Goal: Information Seeking & Learning: Check status

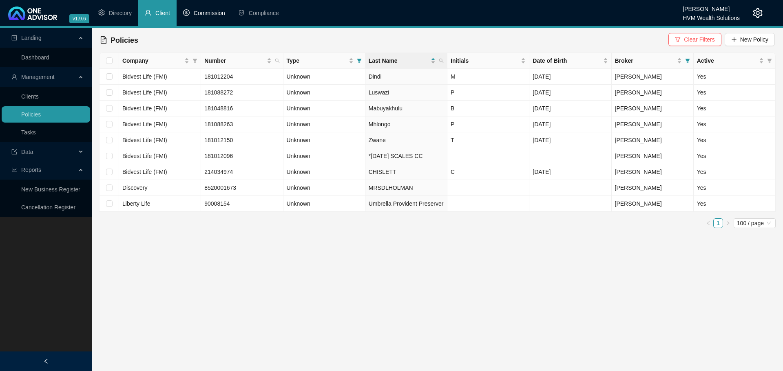
drag, startPoint x: 199, startPoint y: 10, endPoint x: 199, endPoint y: 21, distance: 10.6
click at [199, 10] on span "Commission" at bounding box center [209, 13] width 31 height 7
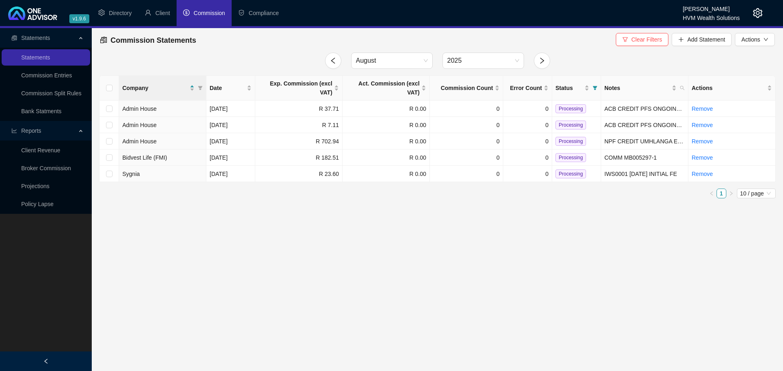
click at [461, 220] on main "Statements Statements Commission Entries Commission Split Rules Bank Statments …" at bounding box center [391, 199] width 783 height 343
click at [43, 168] on link "Broker Commission" at bounding box center [46, 168] width 50 height 7
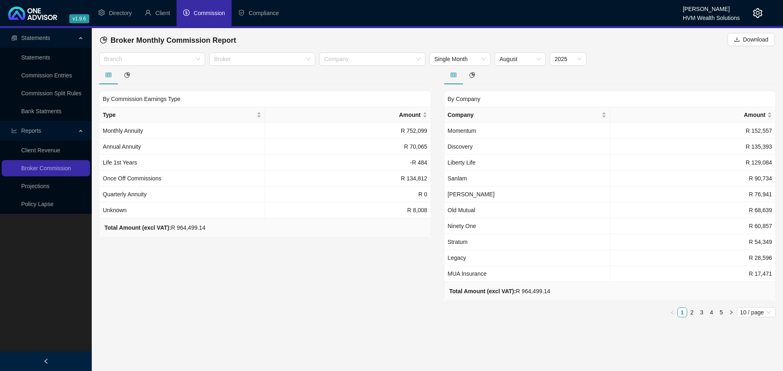
click at [460, 322] on div "By Company Company Amount Momentum R 152,557 Discovery R 135,393 [GEOGRAPHIC_DA…" at bounding box center [610, 207] width 332 height 233
click at [320, 292] on div "By Commission Earnings Type Type Amount Monthly Annuity R 752,099 Annual Annuit…" at bounding box center [265, 195] width 345 height 258
drag, startPoint x: 411, startPoint y: 320, endPoint x: 419, endPoint y: 334, distance: 15.9
click at [411, 320] on div "By Commission Earnings Type Type Amount Monthly Annuity R 752,099 Annual Annuit…" at bounding box center [265, 195] width 345 height 258
click at [381, 281] on div "By Commission Earnings Type Type Amount Monthly Annuity R 752,099 Annual Annuit…" at bounding box center [265, 195] width 345 height 258
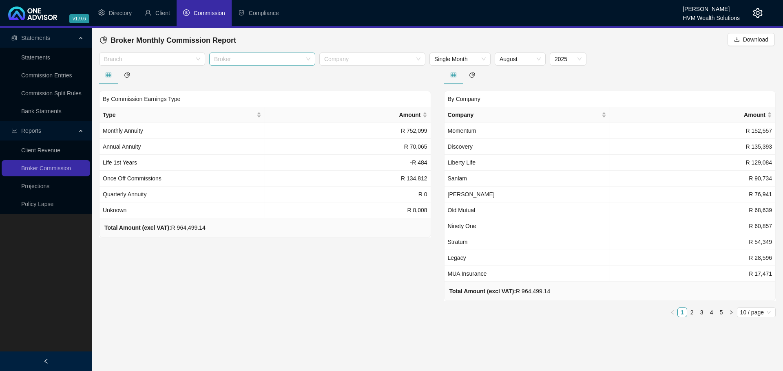
click at [225, 62] on div at bounding box center [258, 59] width 94 height 6
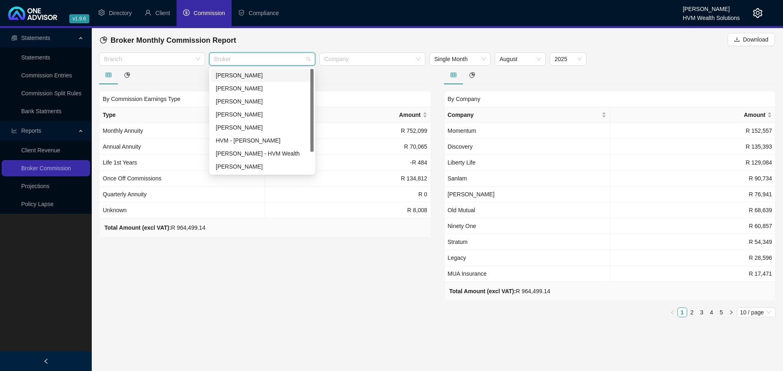
click at [231, 76] on div "[PERSON_NAME]" at bounding box center [262, 75] width 93 height 9
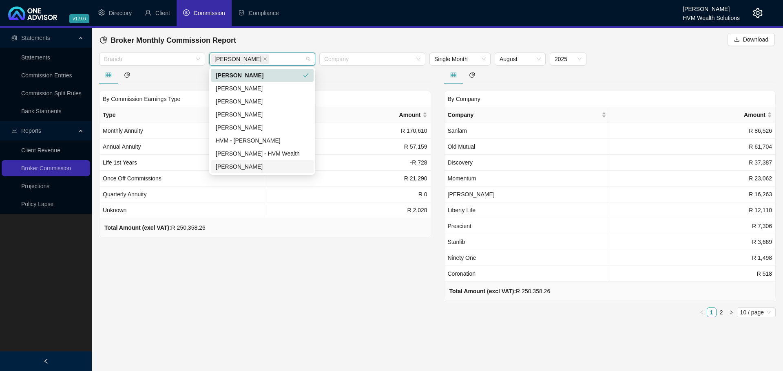
click at [377, 286] on div "By Commission Earnings Type Type Amount Monthly Annuity R 170,610 Annual Annuit…" at bounding box center [265, 195] width 345 height 258
click at [275, 60] on div "[PERSON_NAME]" at bounding box center [258, 58] width 94 height 11
click at [248, 131] on div "[PERSON_NAME]" at bounding box center [262, 127] width 93 height 9
click at [298, 126] on div "[PERSON_NAME]" at bounding box center [259, 127] width 87 height 9
click at [287, 72] on div "[PERSON_NAME]" at bounding box center [259, 75] width 87 height 9
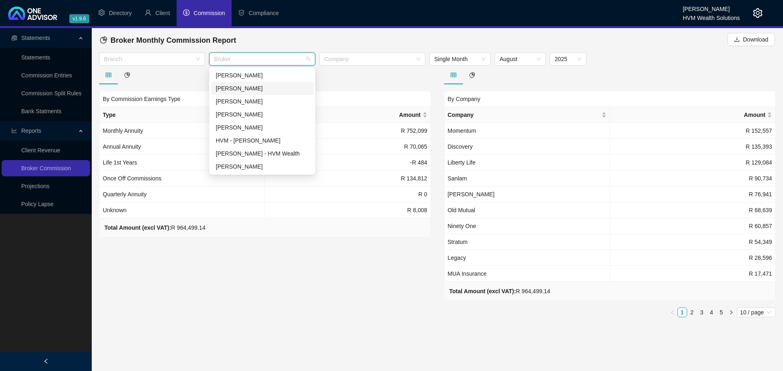
click at [248, 90] on div "[PERSON_NAME]" at bounding box center [262, 88] width 93 height 9
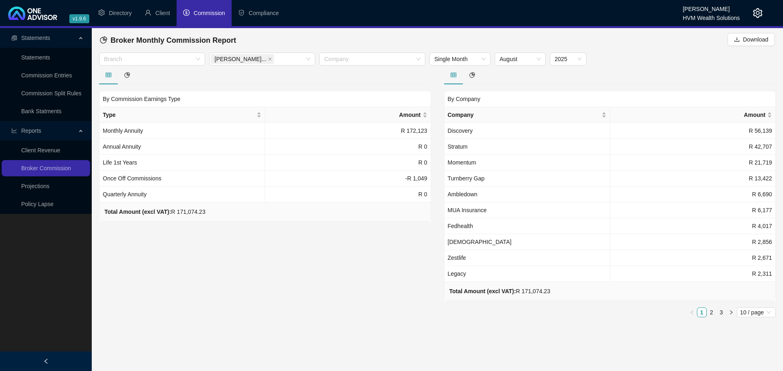
click at [361, 77] on div at bounding box center [265, 75] width 332 height 19
click at [138, 99] on div "By Commission Earnings Type" at bounding box center [265, 99] width 332 height 16
click at [174, 59] on div at bounding box center [148, 59] width 94 height 6
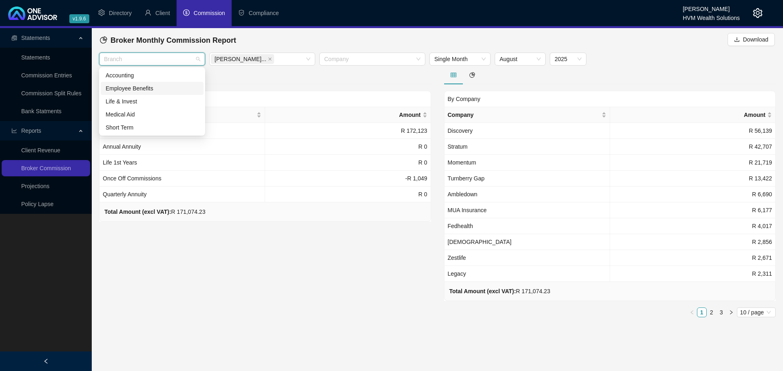
click at [276, 77] on div at bounding box center [265, 75] width 332 height 19
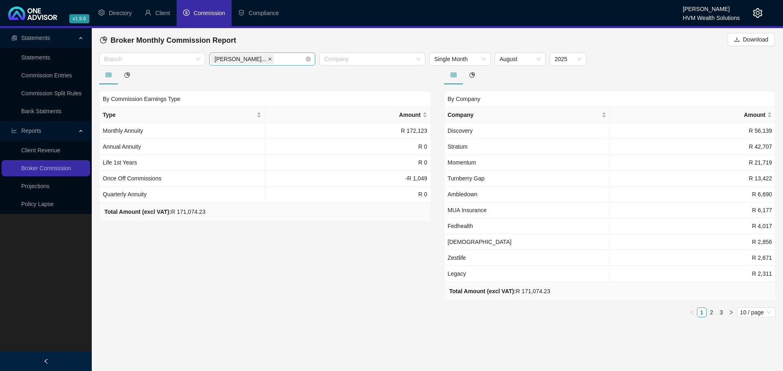
click at [268, 58] on icon "close" at bounding box center [270, 59] width 4 height 4
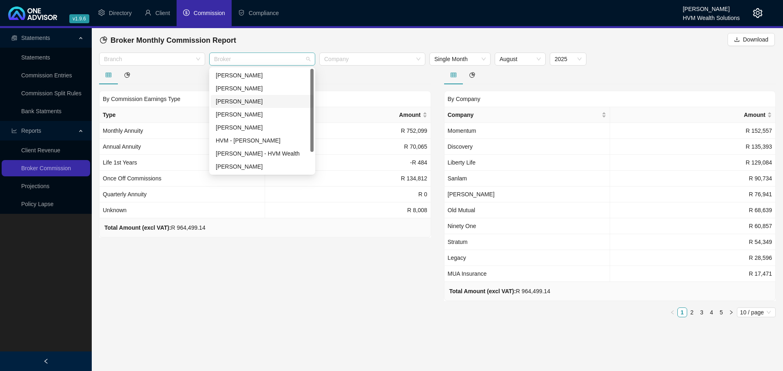
click at [265, 59] on div at bounding box center [258, 59] width 94 height 6
click at [243, 105] on div "[PERSON_NAME]" at bounding box center [262, 101] width 93 height 9
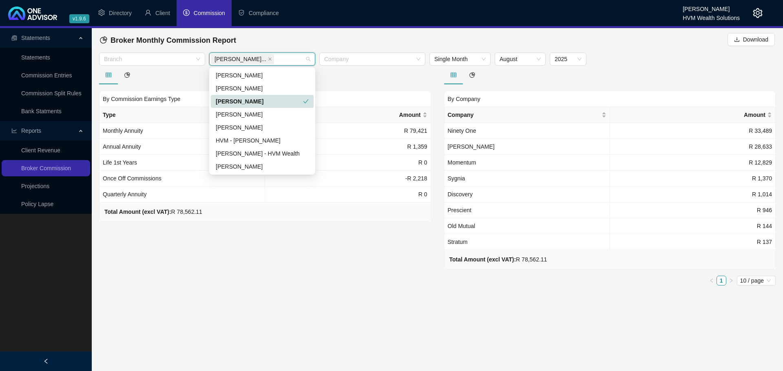
click at [243, 105] on div "[PERSON_NAME]" at bounding box center [259, 101] width 87 height 9
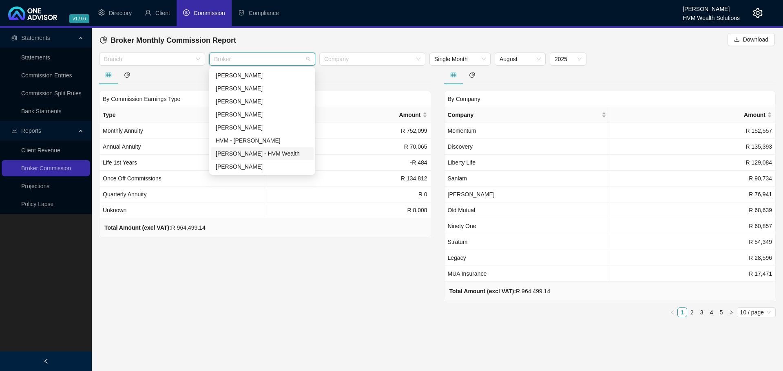
click at [246, 155] on div "[PERSON_NAME] - HVM Wealth" at bounding box center [262, 153] width 93 height 9
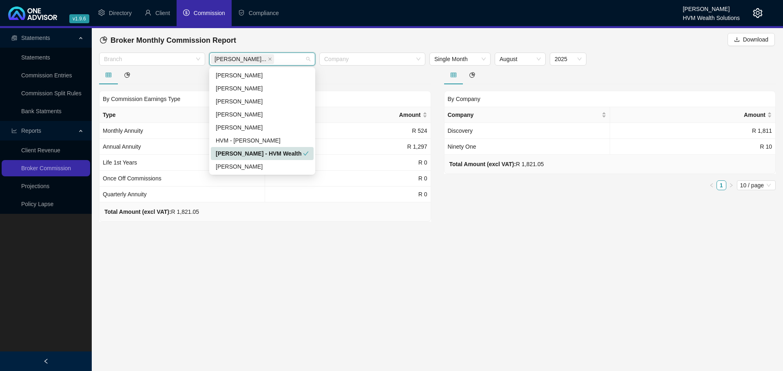
click at [247, 155] on div "[PERSON_NAME] - HVM Wealth" at bounding box center [259, 153] width 87 height 9
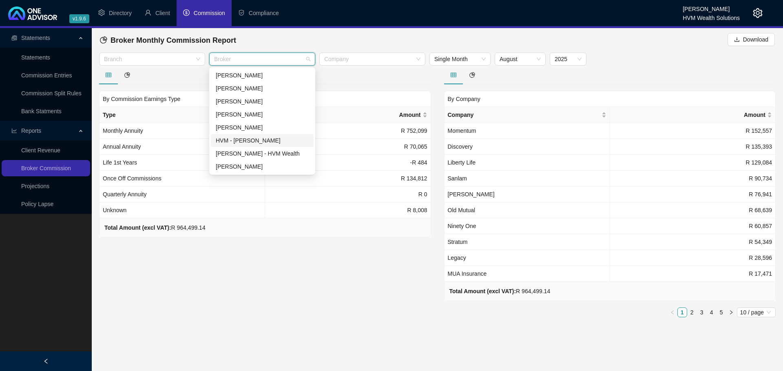
click at [248, 141] on div "HVM - [PERSON_NAME]" at bounding box center [262, 140] width 93 height 9
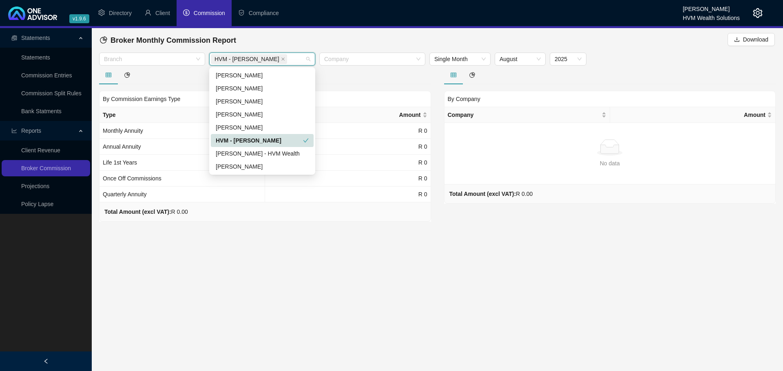
click at [248, 141] on div "HVM - [PERSON_NAME]" at bounding box center [259, 140] width 87 height 9
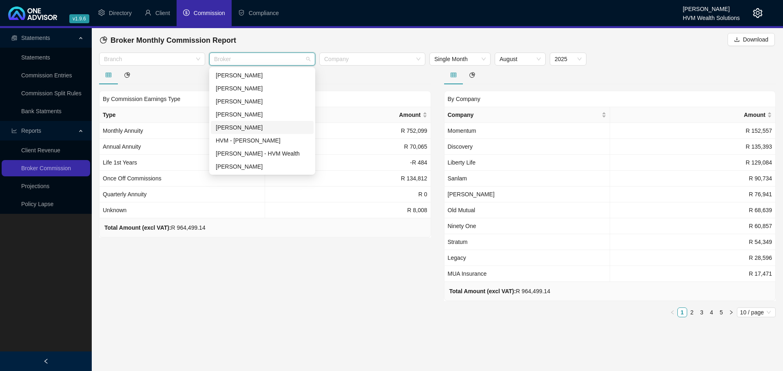
click at [246, 129] on div "[PERSON_NAME]" at bounding box center [262, 127] width 93 height 9
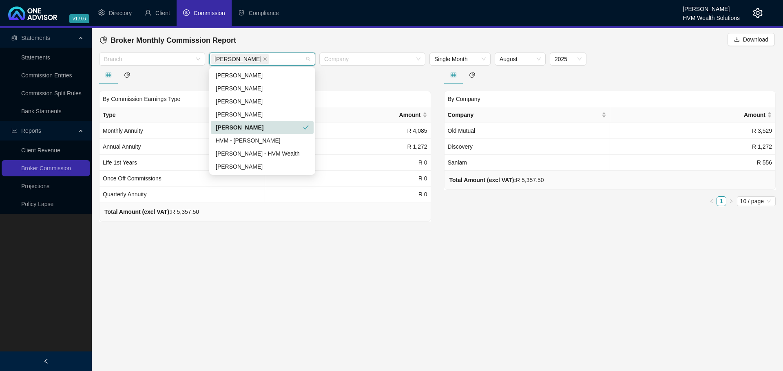
click at [246, 129] on div "[PERSON_NAME]" at bounding box center [259, 127] width 87 height 9
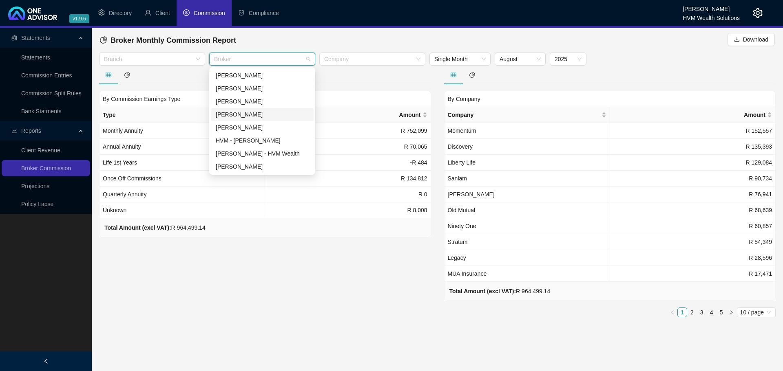
click at [245, 114] on div "[PERSON_NAME]" at bounding box center [262, 114] width 93 height 9
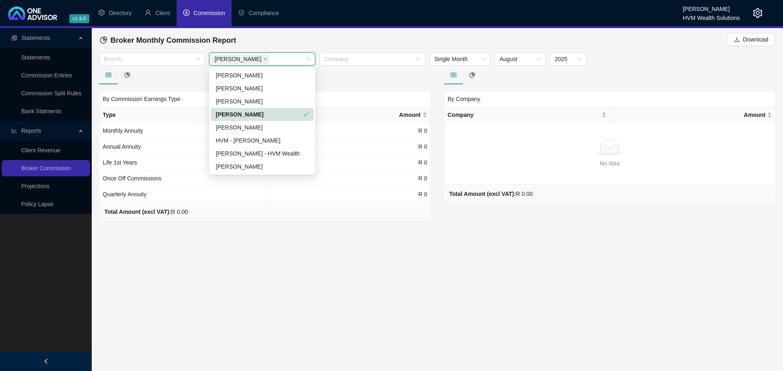
click at [245, 114] on div "[PERSON_NAME]" at bounding box center [259, 114] width 87 height 9
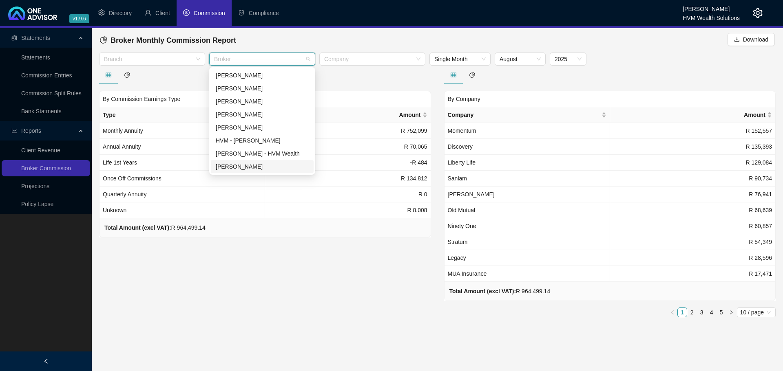
click at [245, 166] on div "[PERSON_NAME]" at bounding box center [262, 166] width 93 height 9
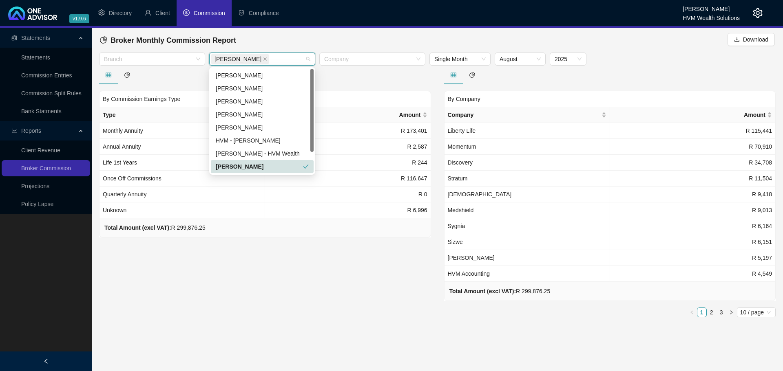
click at [263, 168] on div "[PERSON_NAME]" at bounding box center [259, 166] width 87 height 9
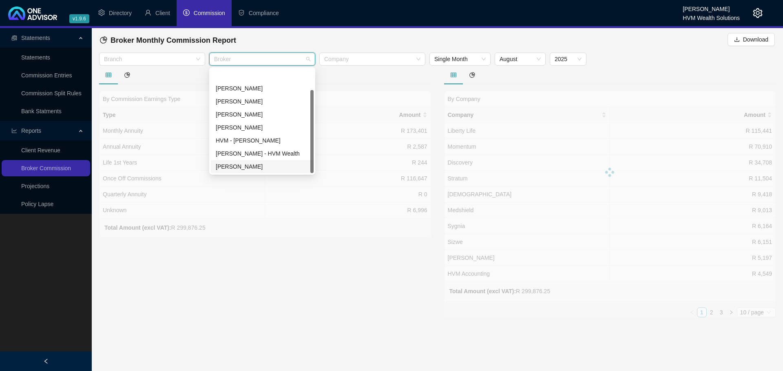
scroll to position [26, 0]
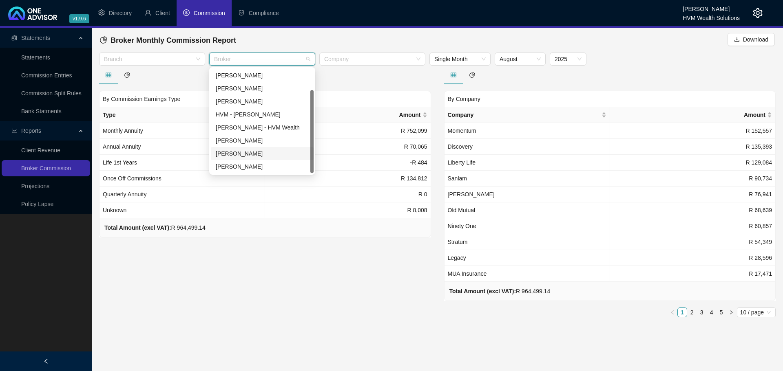
click at [245, 155] on div "[PERSON_NAME]" at bounding box center [262, 153] width 93 height 9
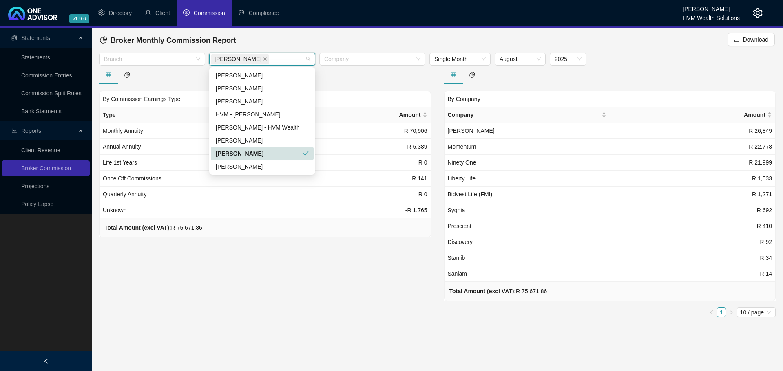
click at [245, 155] on div "[PERSON_NAME]" at bounding box center [259, 153] width 87 height 9
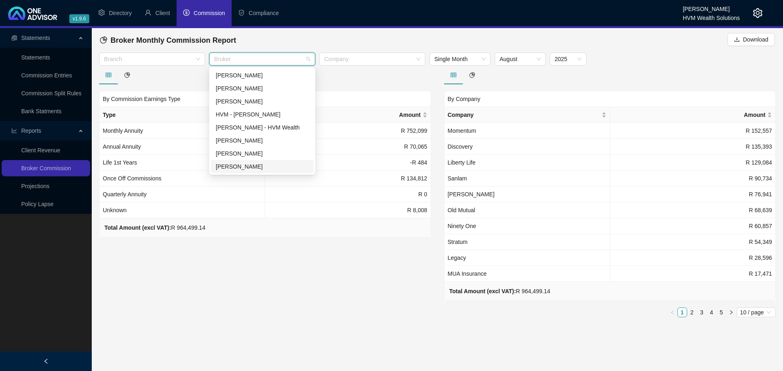
click at [243, 166] on div "[PERSON_NAME]" at bounding box center [262, 166] width 93 height 9
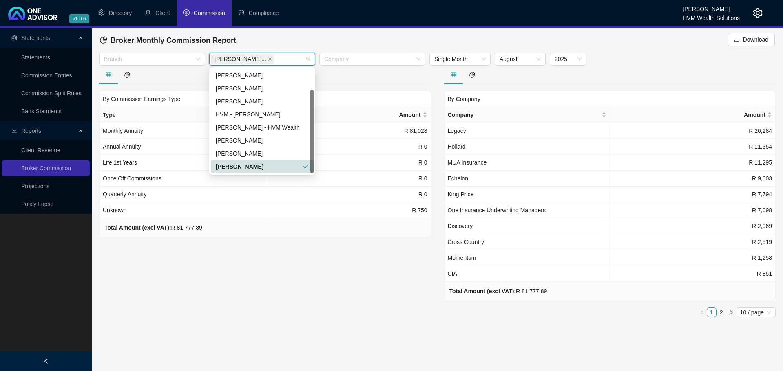
click at [272, 167] on div "[PERSON_NAME]" at bounding box center [259, 166] width 87 height 9
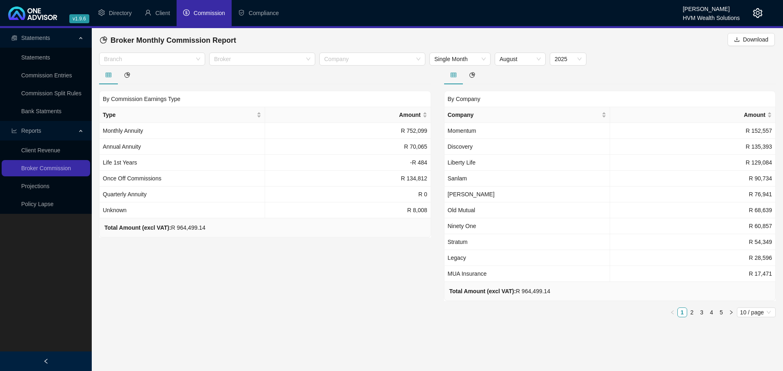
click at [285, 255] on div "By Commission Earnings Type Type Amount Monthly Annuity R 752,099 Annual Annuit…" at bounding box center [265, 195] width 345 height 258
click at [201, 289] on div "By Commission Earnings Type Type Amount Monthly Annuity R 752,099 Annual Annuit…" at bounding box center [265, 195] width 345 height 258
